Goal: Task Accomplishment & Management: Manage account settings

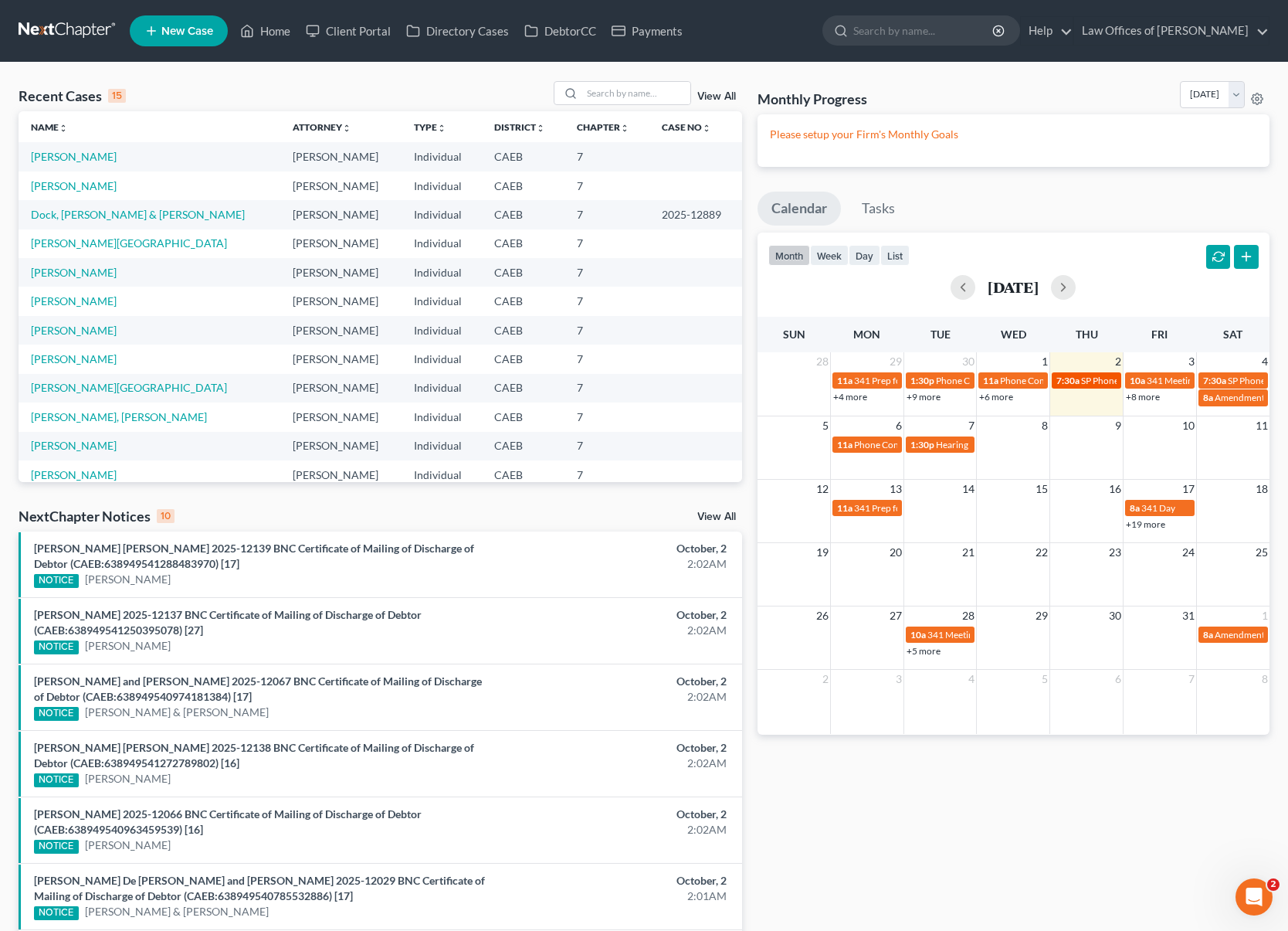
click at [1087, 383] on span "SP Phone Consultation for [PERSON_NAME]" at bounding box center [1171, 380] width 180 height 12
select select "Days"
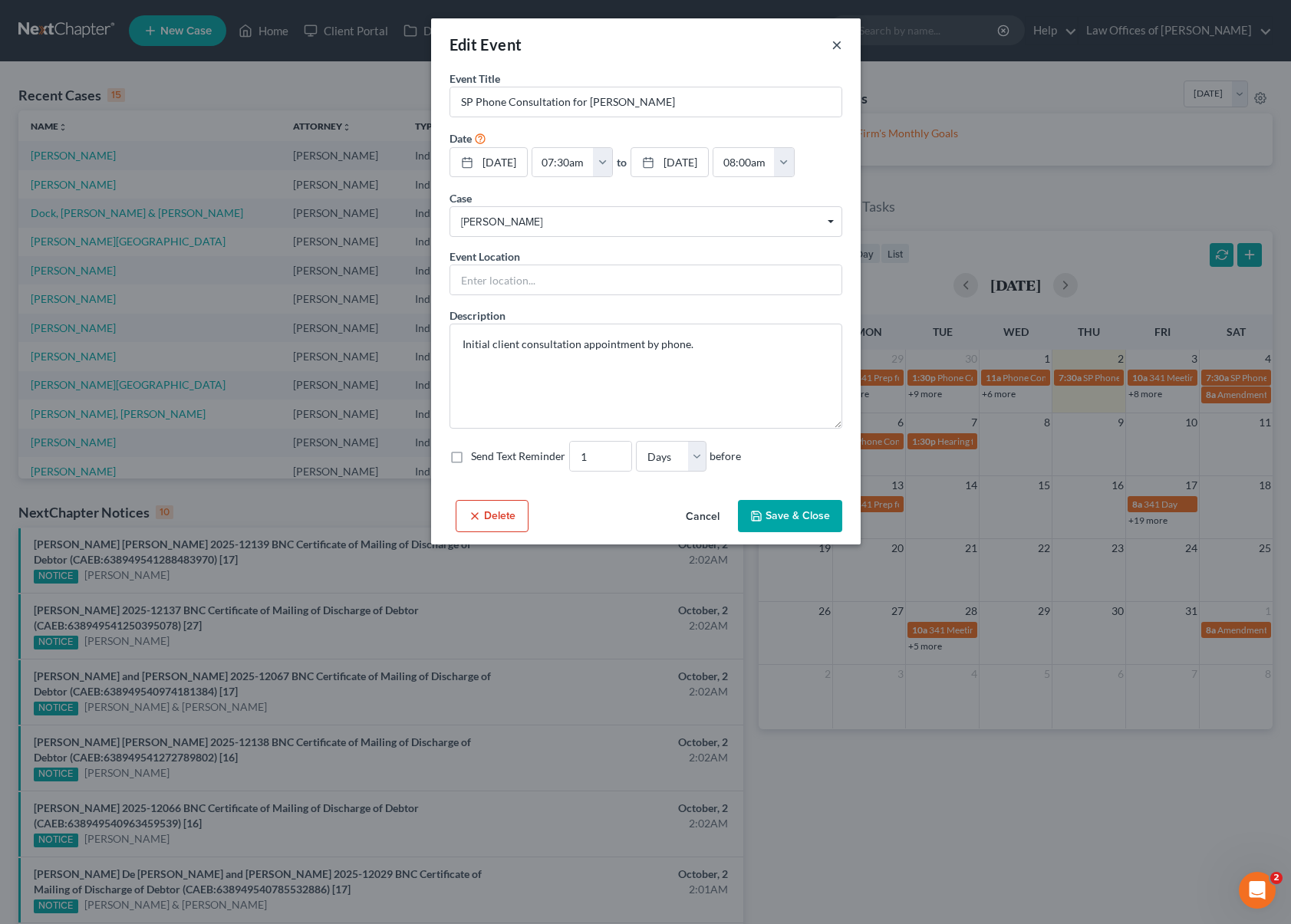
click at [833, 42] on button "×" at bounding box center [836, 44] width 11 height 18
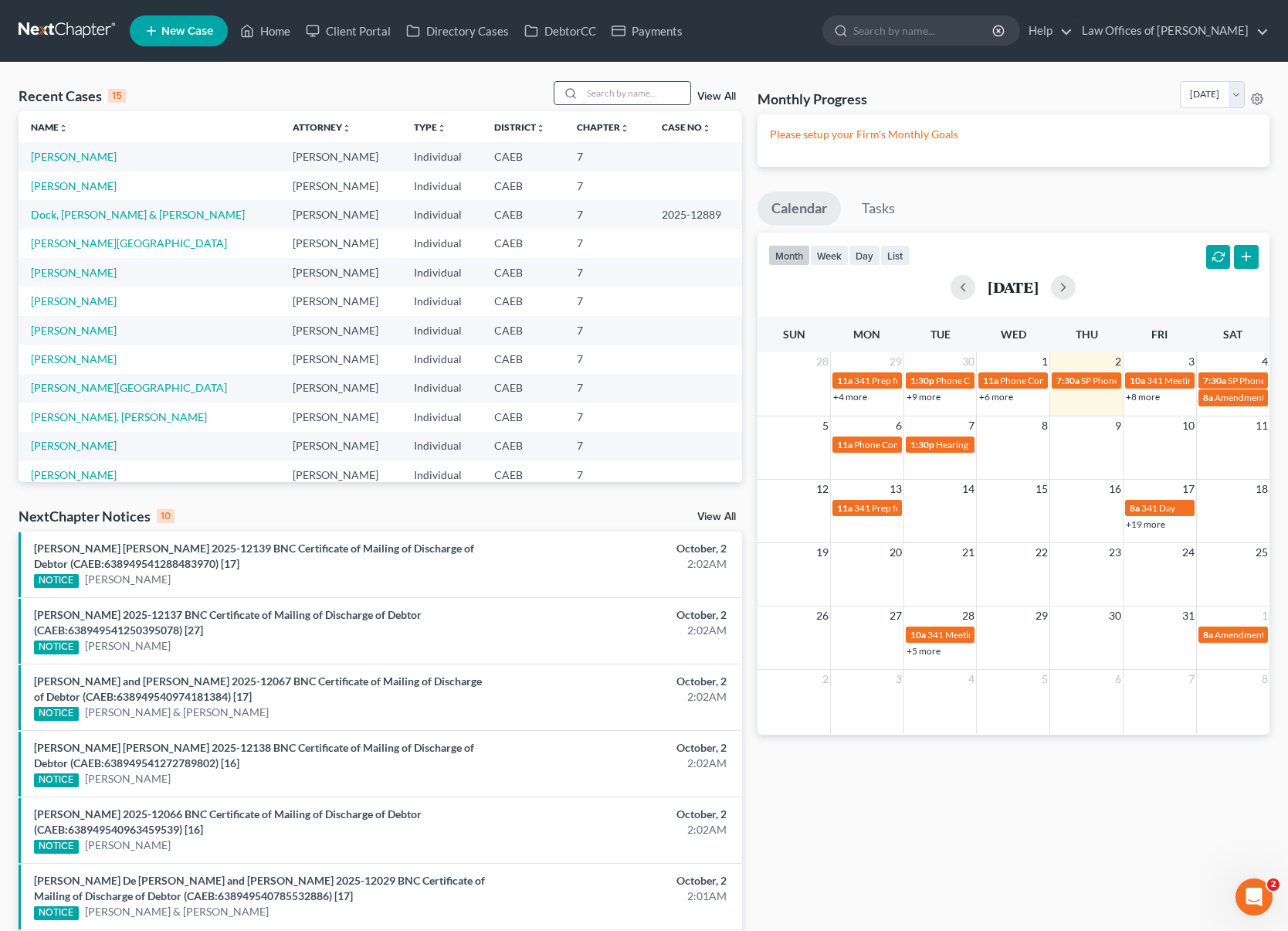
drag, startPoint x: 672, startPoint y: 99, endPoint x: 667, endPoint y: 82, distance: 17.7
click at [672, 99] on input "search" at bounding box center [636, 92] width 108 height 22
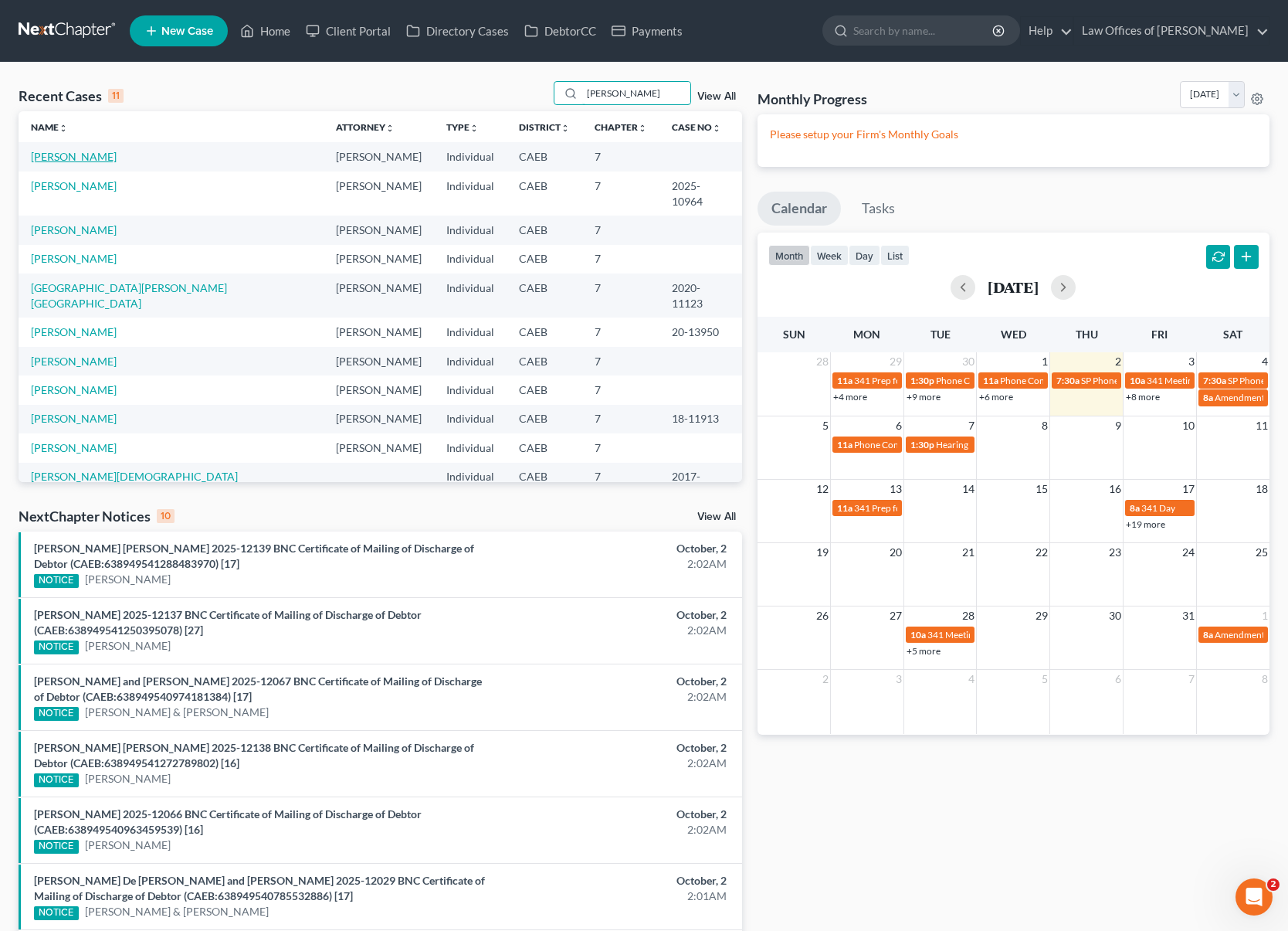
type input "[PERSON_NAME]"
click at [99, 159] on link "[PERSON_NAME]" at bounding box center [74, 156] width 86 height 13
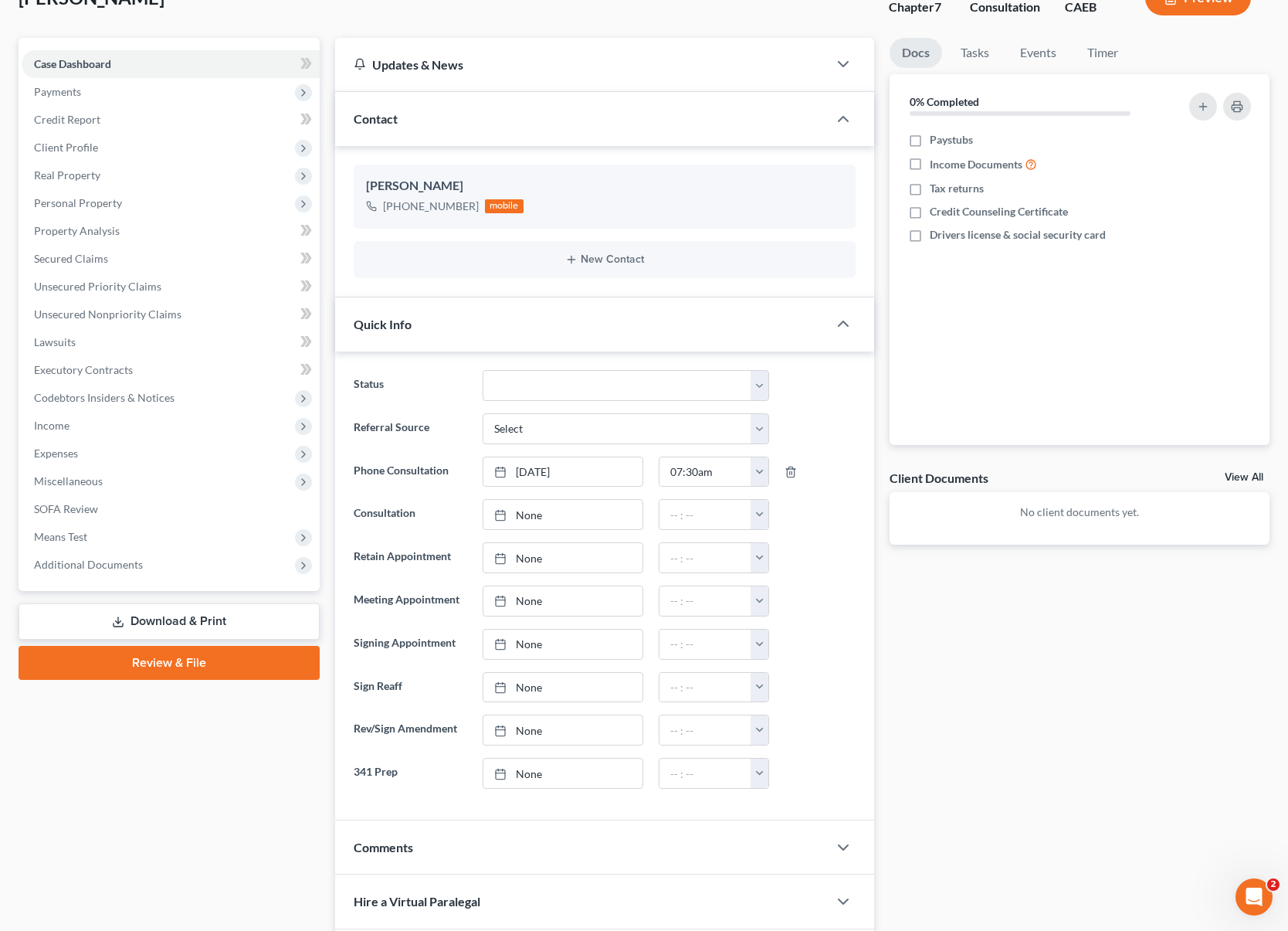
scroll to position [329, 0]
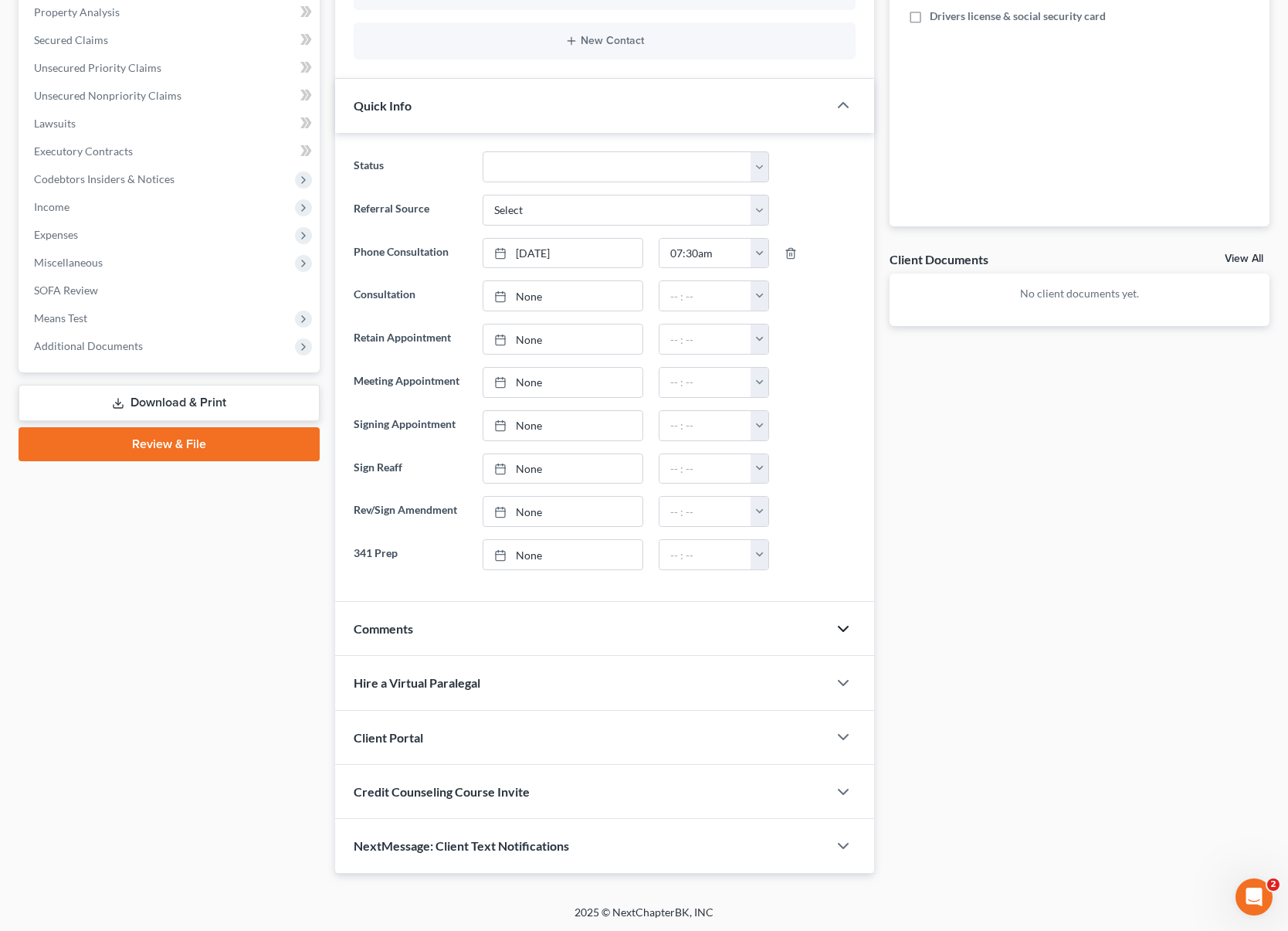
click at [838, 627] on icon "button" at bounding box center [843, 628] width 19 height 19
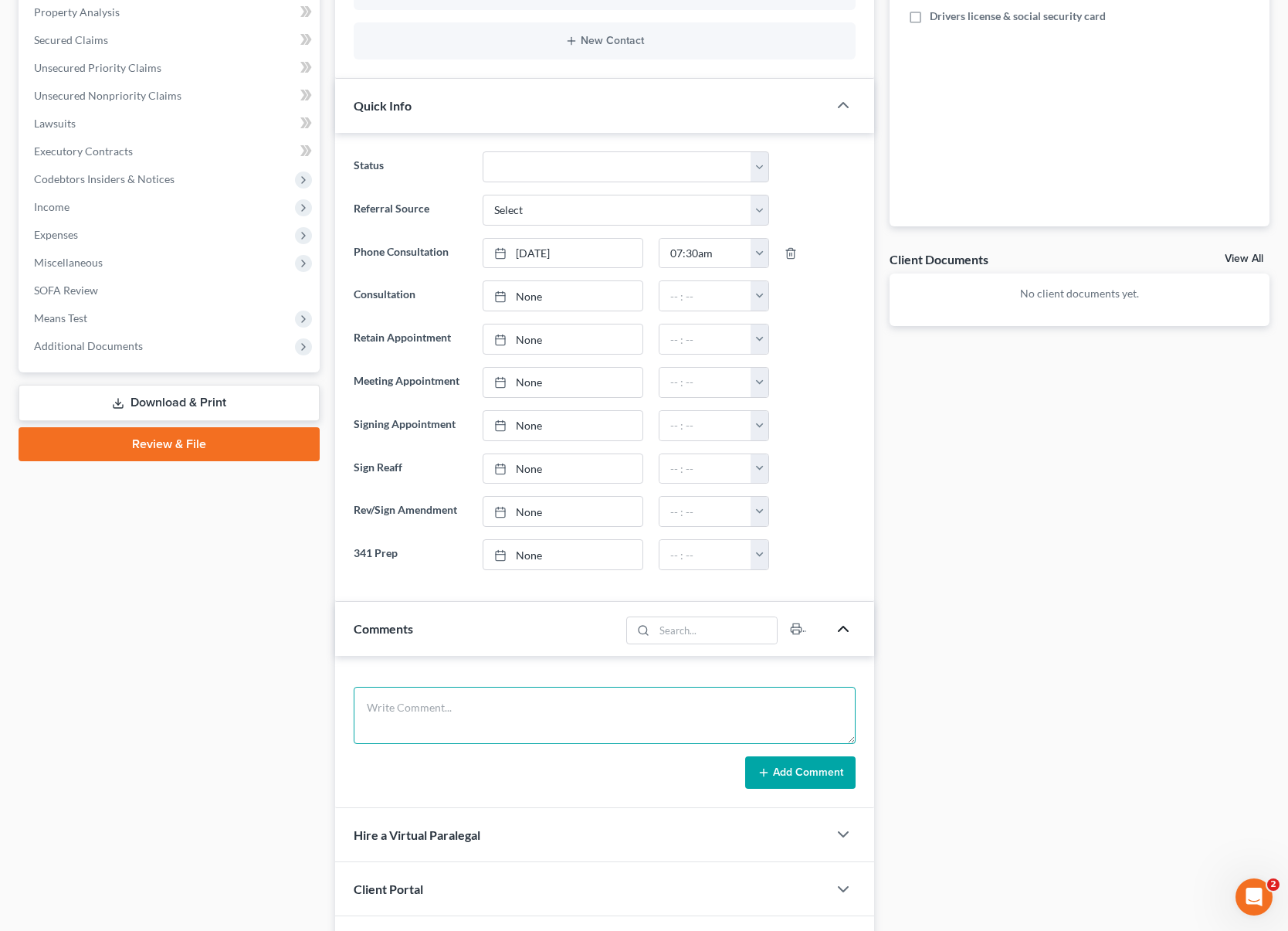
click at [520, 699] on textarea at bounding box center [605, 715] width 502 height 57
type textarea "Got VM."
click at [758, 163] on select "Cancelled/Refund Closed Consultation Declined Discharged Filed Income Check In …" at bounding box center [626, 167] width 287 height 31
select select "9"
click at [483, 152] on select "Cancelled/Refund Closed Consultation Declined Discharged Filed Income Check In …" at bounding box center [626, 167] width 287 height 31
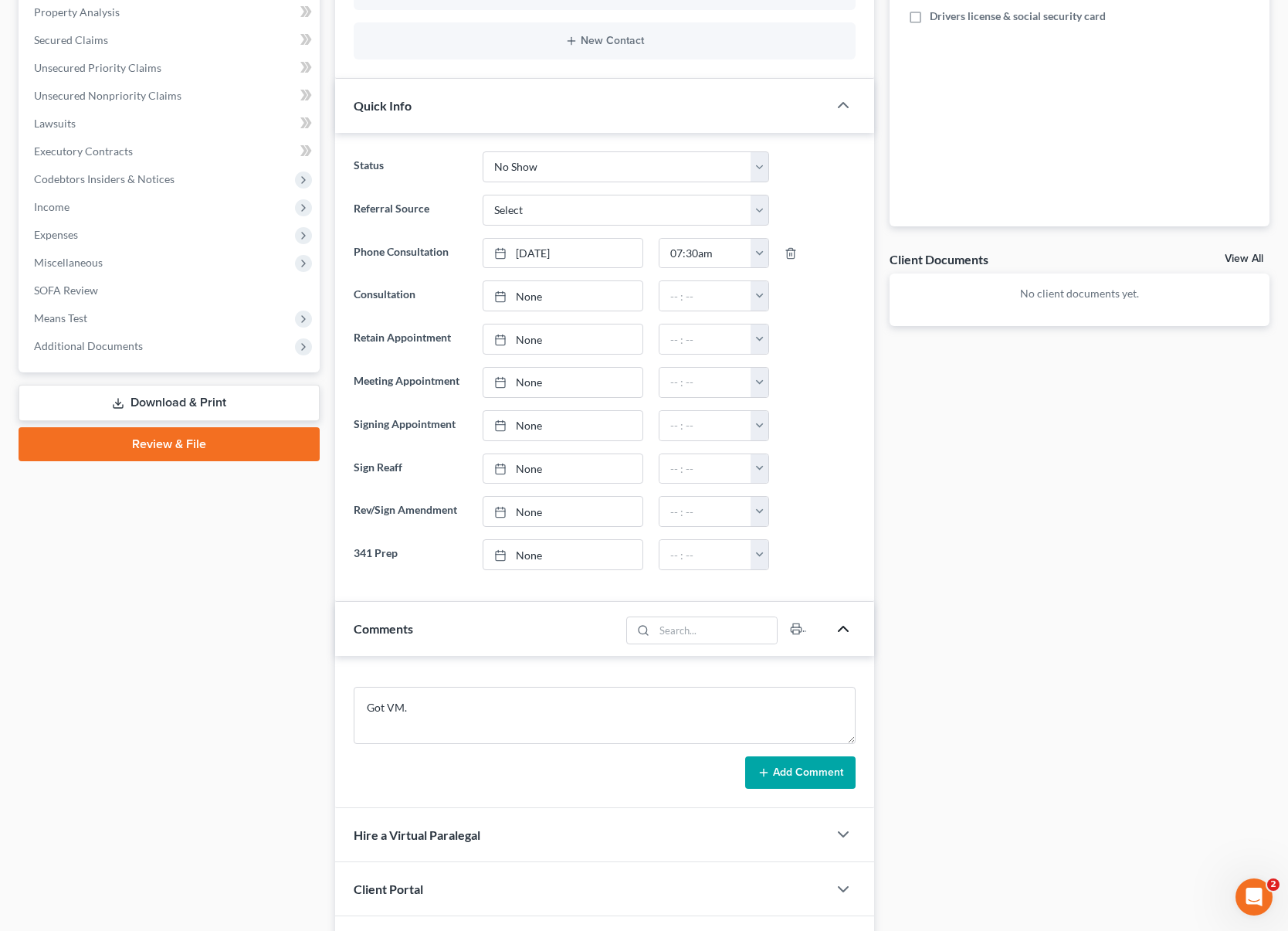
click at [775, 772] on button "Add Comment" at bounding box center [801, 772] width 110 height 33
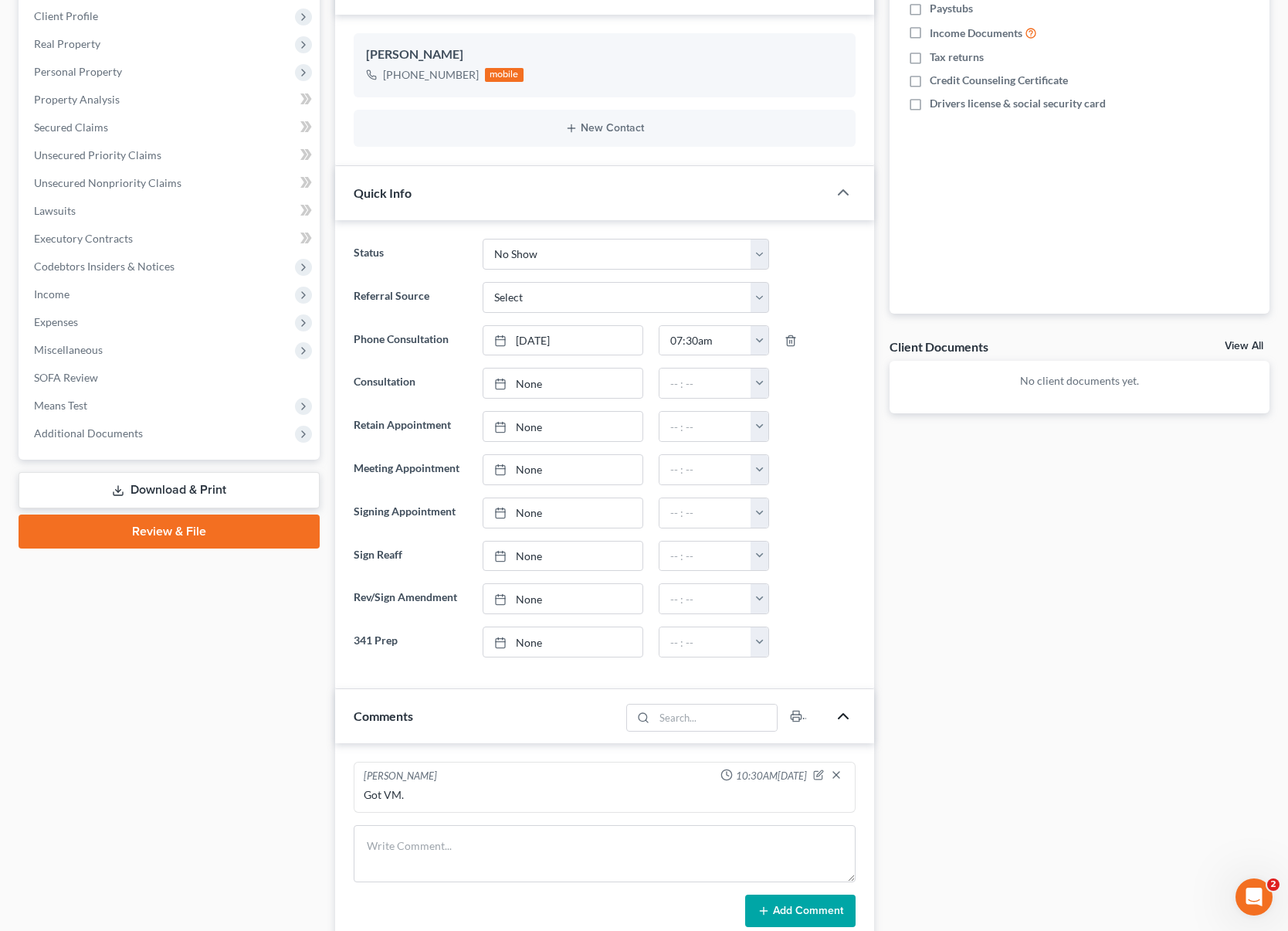
scroll to position [243, 0]
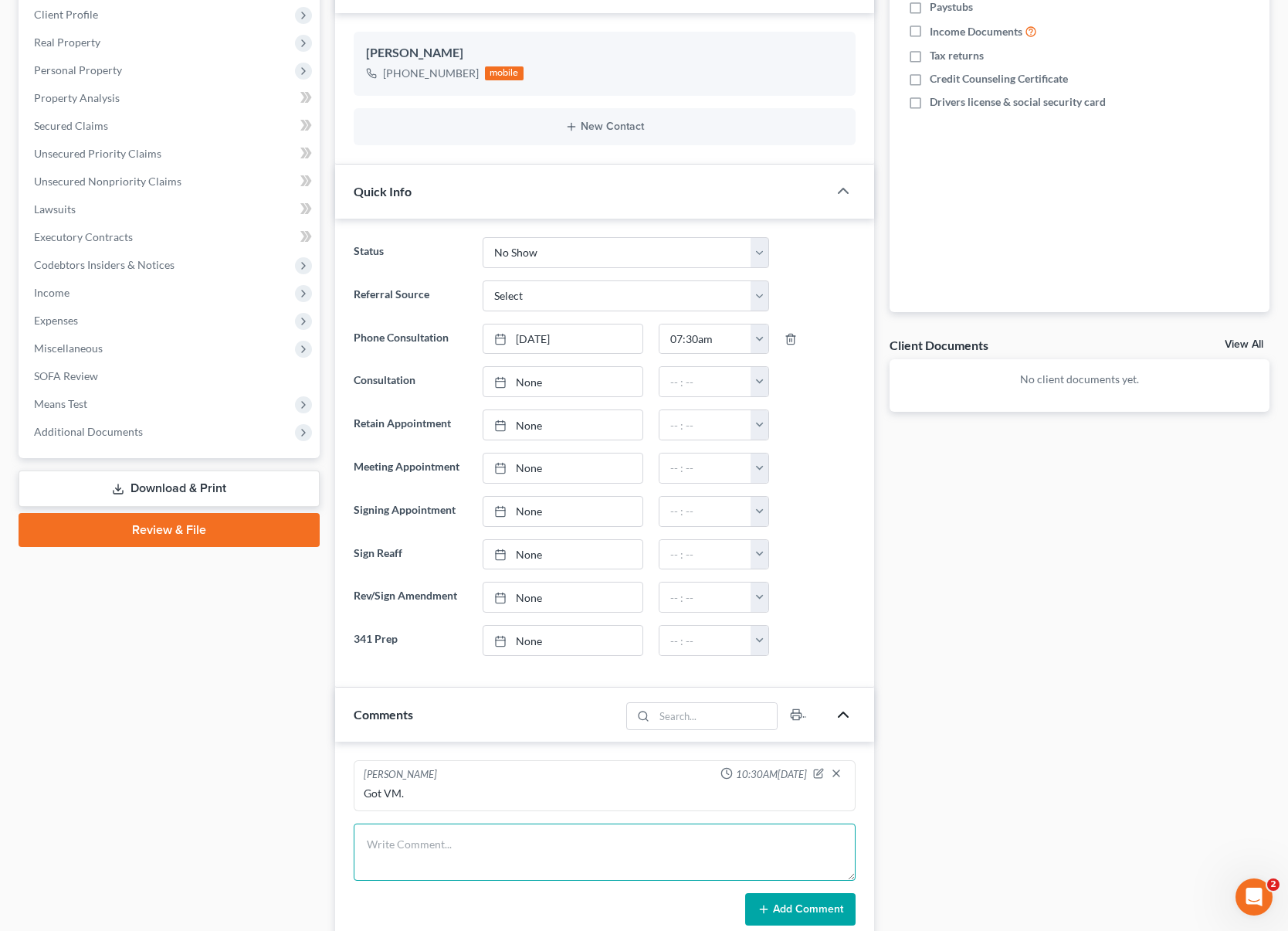
click at [423, 847] on textarea at bounding box center [605, 852] width 502 height 57
type textarea "c"
click at [422, 845] on textarea "Married. Makes $ 4,200. Buying mobil home, 2022 Honda Accord, keeping. Owes $ 3…" at bounding box center [605, 852] width 502 height 57
type textarea "Married, 2 kids. Makes $ 4,200. Buying mobil home, 2022 Honda Accord, keeping. …"
click at [784, 902] on button "Add Comment" at bounding box center [801, 909] width 110 height 33
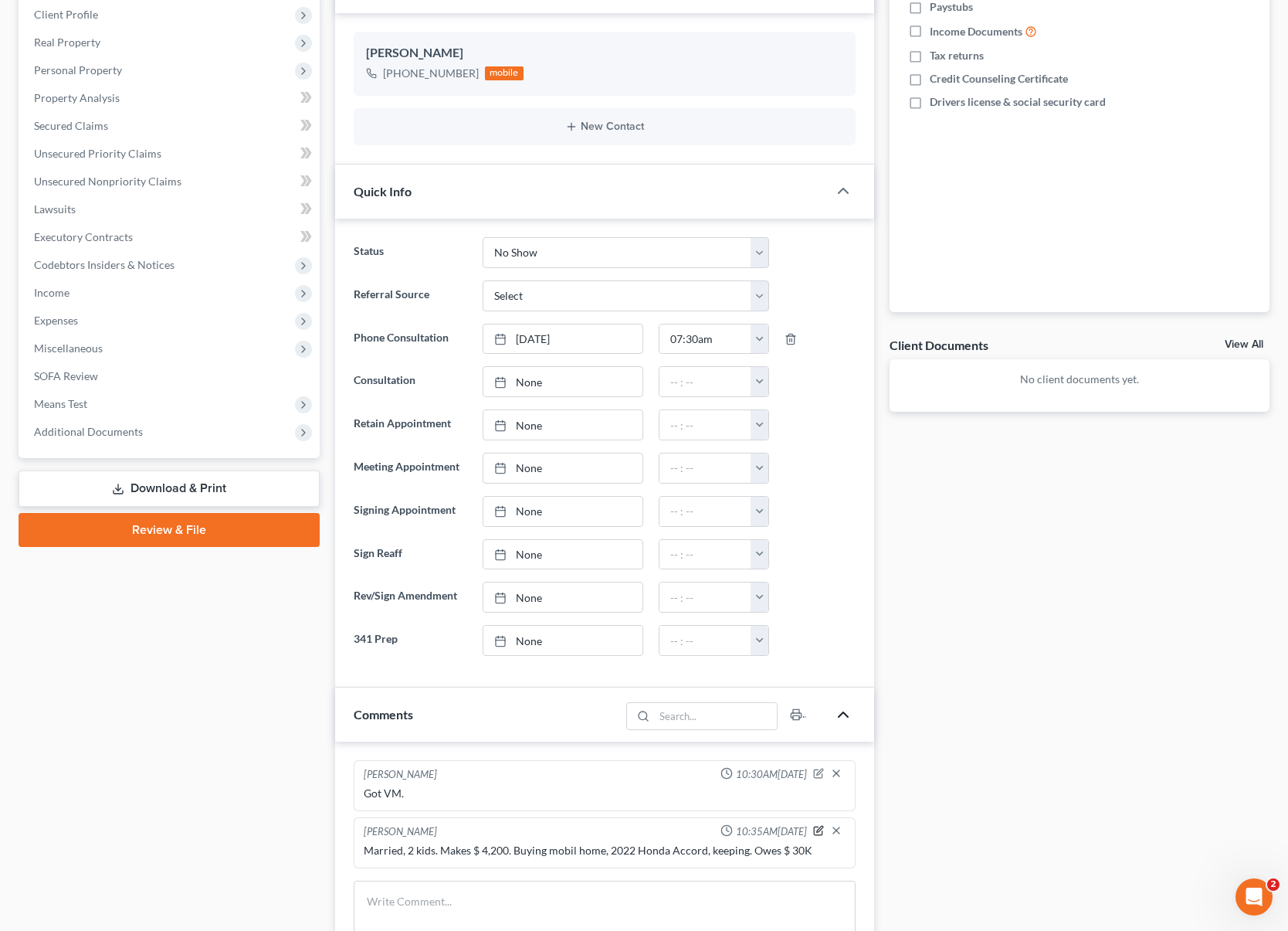
click at [818, 831] on icon "button" at bounding box center [818, 830] width 11 height 11
click at [840, 860] on textarea "Married, 2 kids. Makes $ 4,200. Buying mobil home, 2022 Honda Accord, keeping. …" at bounding box center [604, 871] width 482 height 57
click at [449, 888] on textarea "Married, 2 kids. Makes $ 4,200. Buying mobil home, 2022 Honda Accord, keeping. …" at bounding box center [604, 871] width 482 height 57
type textarea "Married, 2 kids. Makes $ 4,200. Buying mobil home, 2022 Honda Accord, keeping. …"
click at [835, 832] on icon "button" at bounding box center [836, 830] width 12 height 12
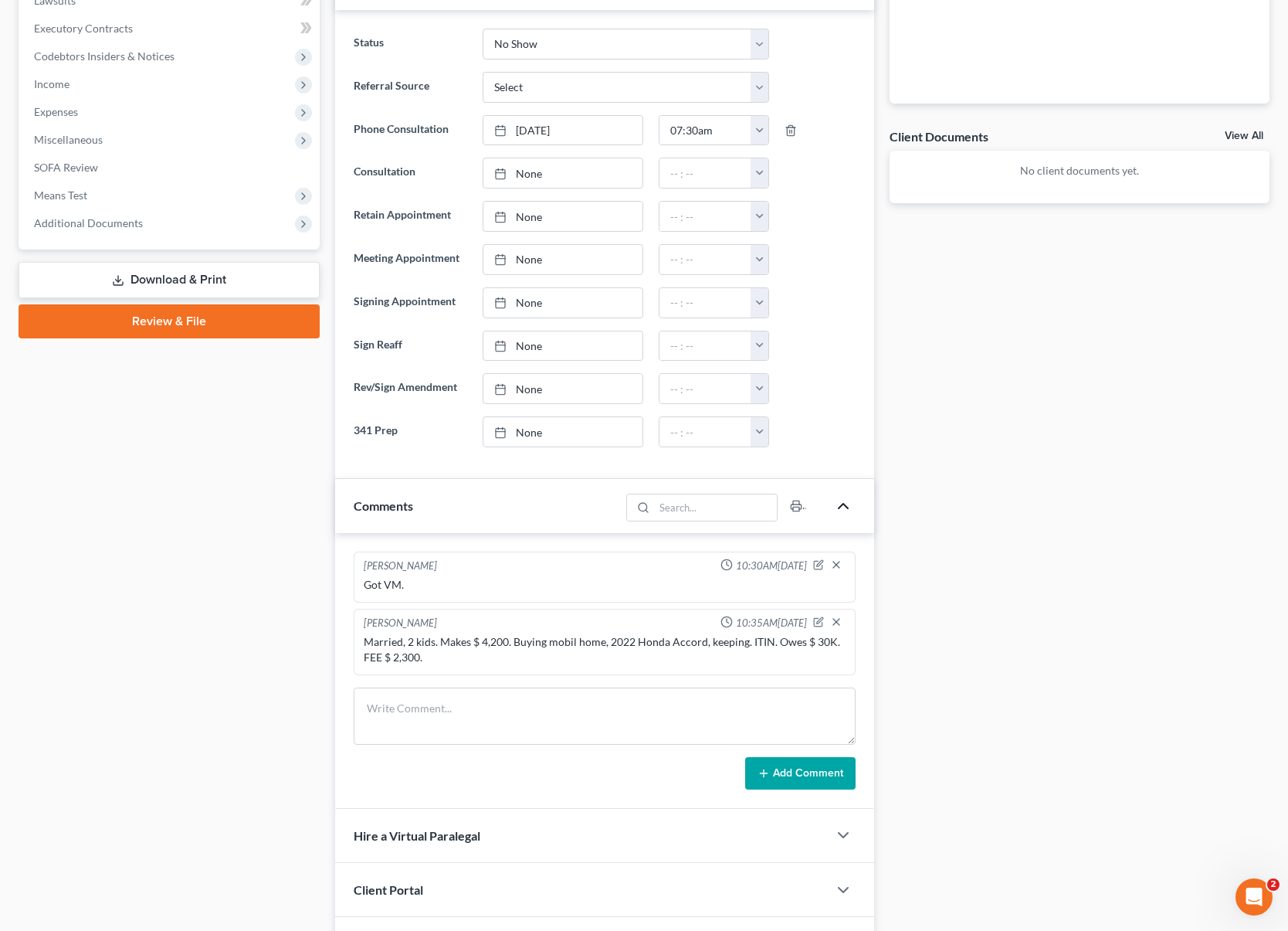
scroll to position [454, 0]
type input "[DATE]"
click at [526, 213] on link "None" at bounding box center [563, 214] width 159 height 29
click at [764, 217] on button "button" at bounding box center [760, 214] width 18 height 29
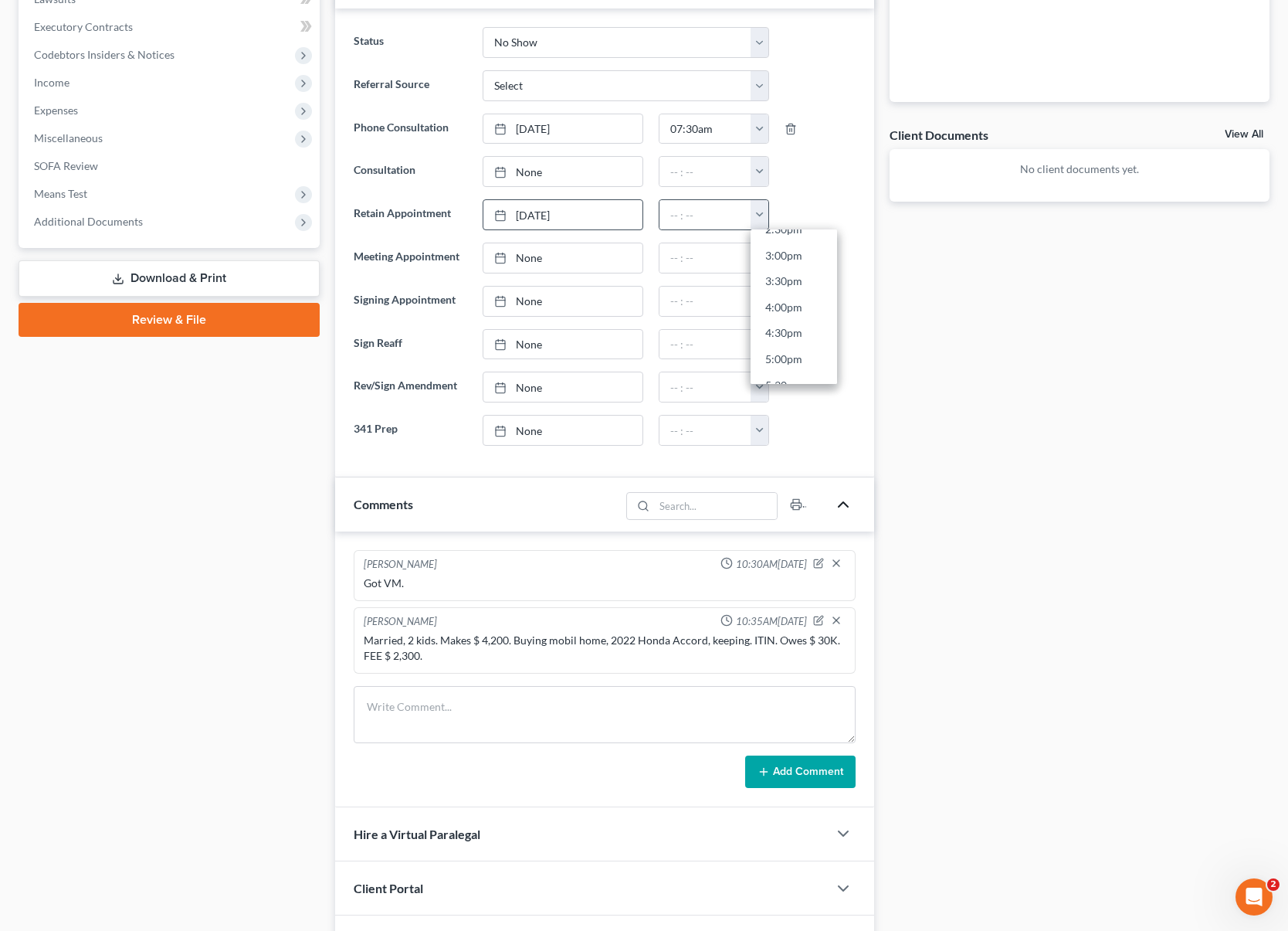
scroll to position [778, 0]
drag, startPoint x: 802, startPoint y: 330, endPoint x: 852, endPoint y: 347, distance: 52.8
click at [802, 330] on link "4:30pm" at bounding box center [794, 327] width 86 height 27
type input "4:30pm"
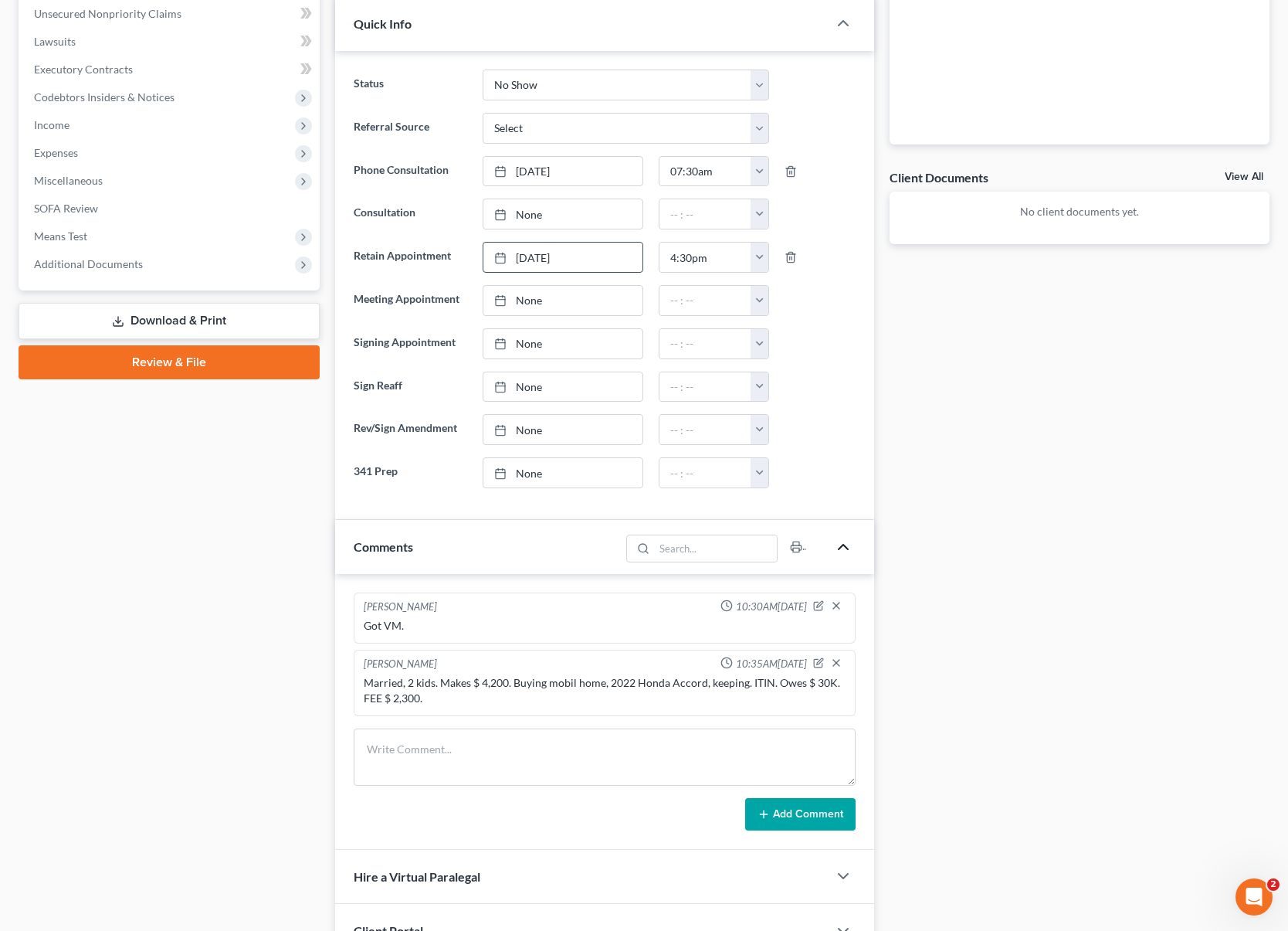
scroll to position [566, 0]
